Goal: Check status: Check status

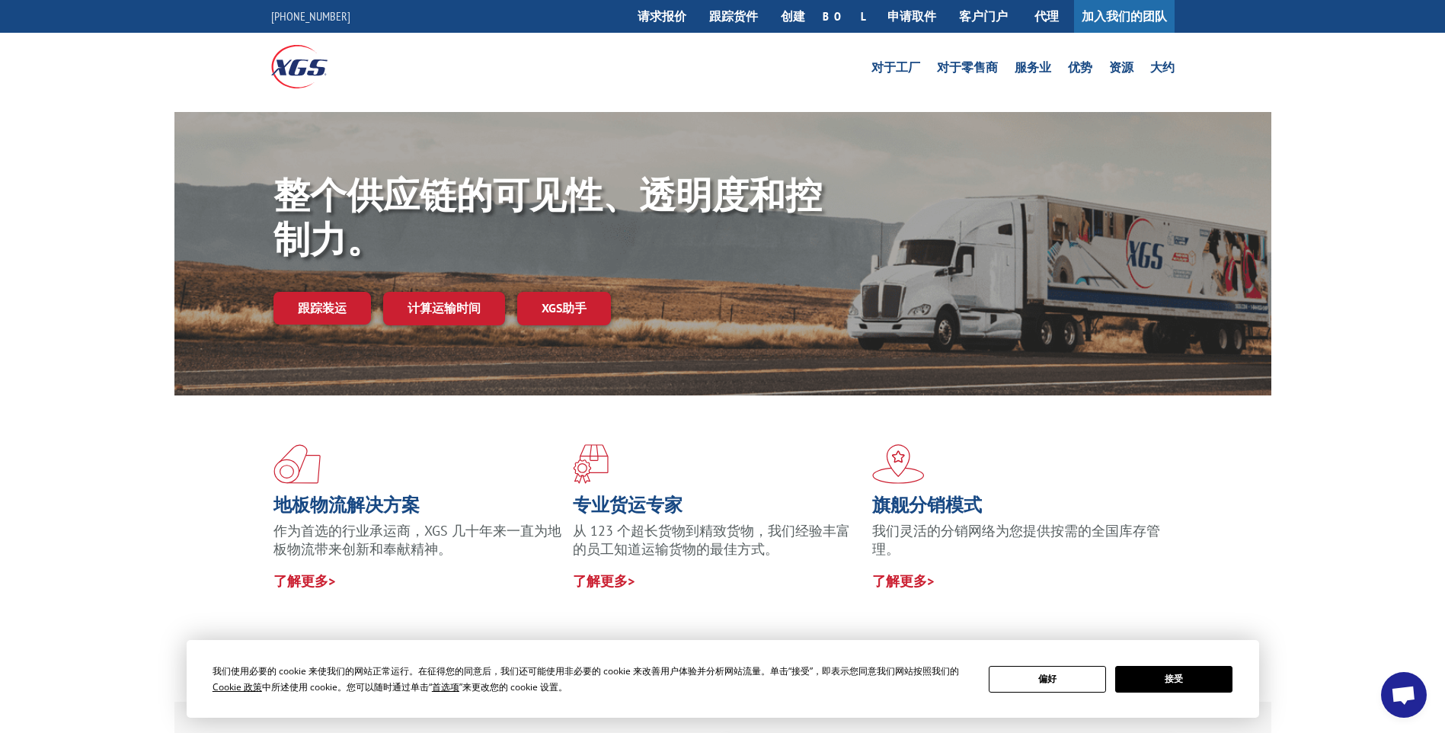
click at [1292, 378] on div "整个供应链的可见性、透明度和控制力。 跟踪装运 计算运输时间 XGS助手" at bounding box center [722, 268] width 1445 height 313
click at [334, 309] on link "跟踪装运" at bounding box center [321, 308] width 97 height 32
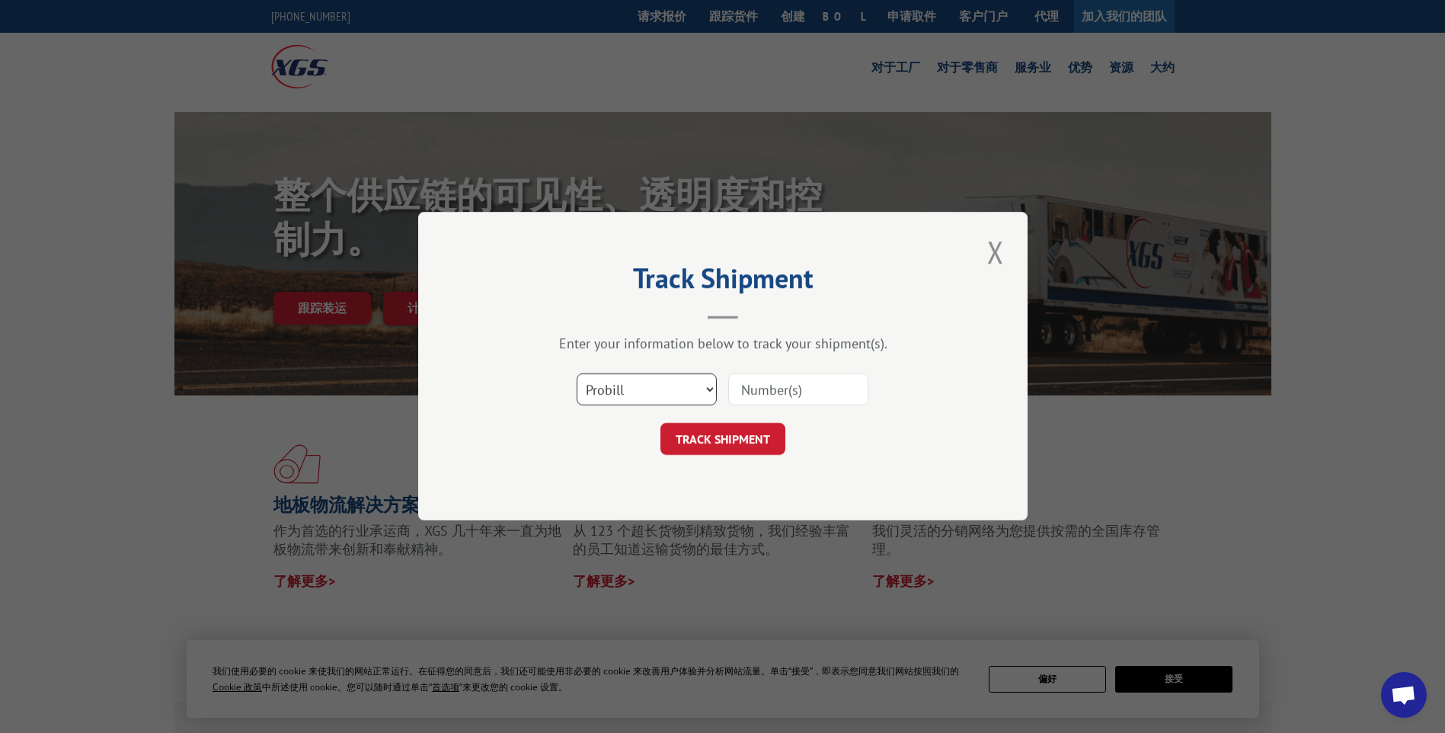
click at [679, 389] on select "Select category... Probill BOL PO" at bounding box center [646, 390] width 140 height 32
click at [817, 387] on input at bounding box center [798, 390] width 140 height 32
paste input "16566626"
type input "16566626"
click at [770, 424] on button "TRACK SHIPMENT" at bounding box center [722, 439] width 125 height 32
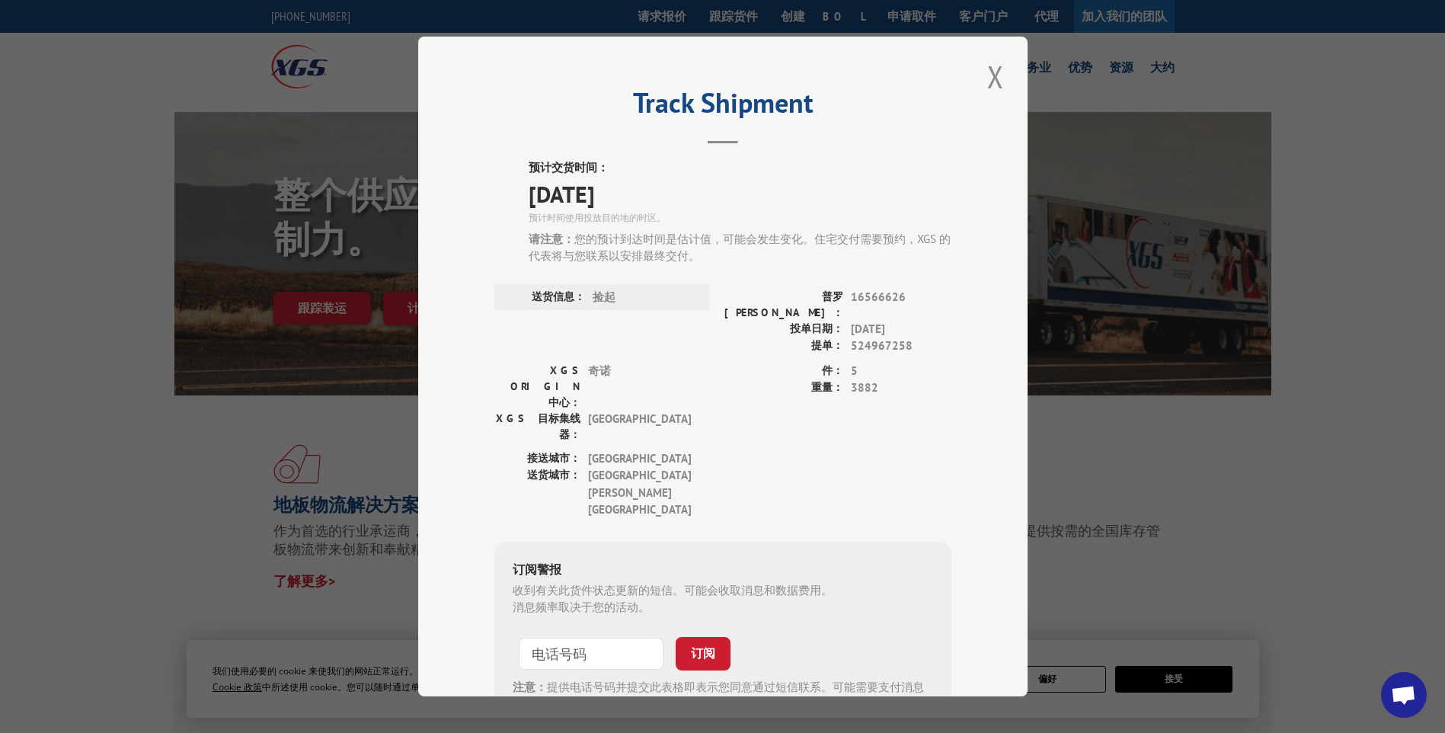
drag, startPoint x: 995, startPoint y: 89, endPoint x: 1053, endPoint y: 33, distance: 81.3
click at [995, 89] on button "Close modal" at bounding box center [995, 77] width 26 height 42
